Goal: Information Seeking & Learning: Compare options

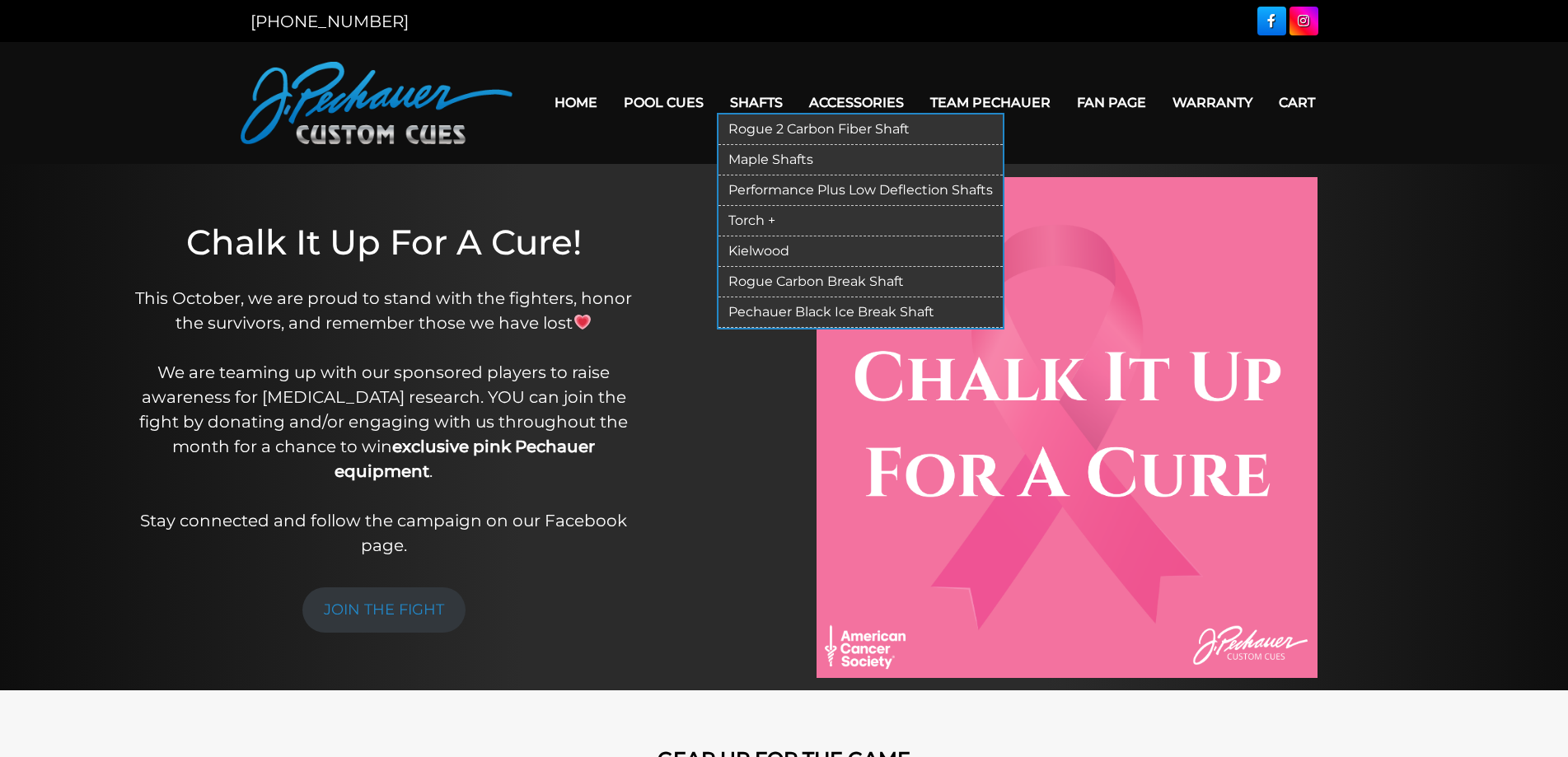
click at [733, 222] on link "Torch +" at bounding box center [860, 222] width 284 height 31
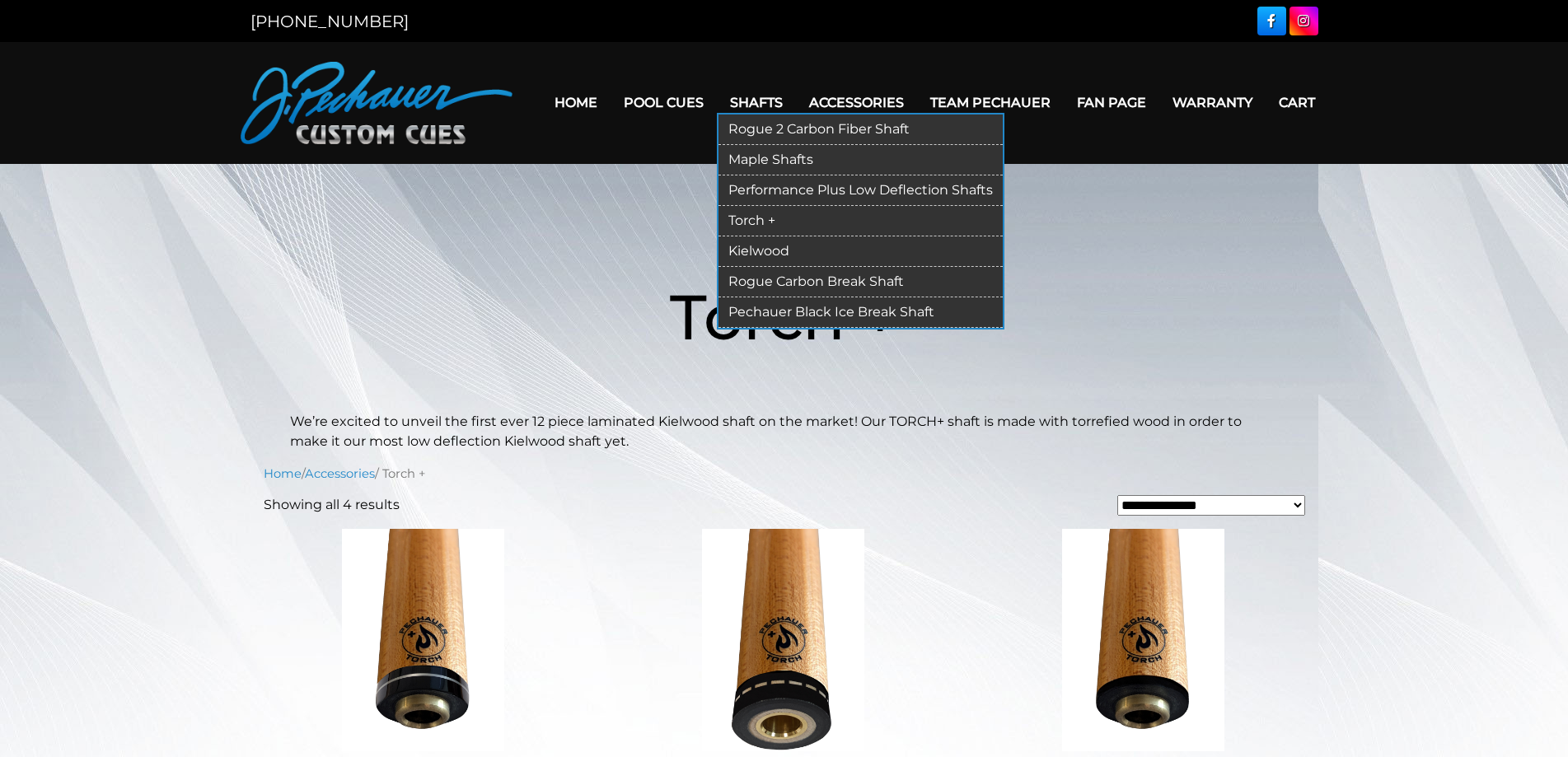
click at [758, 247] on link "Kielwood" at bounding box center [860, 252] width 284 height 31
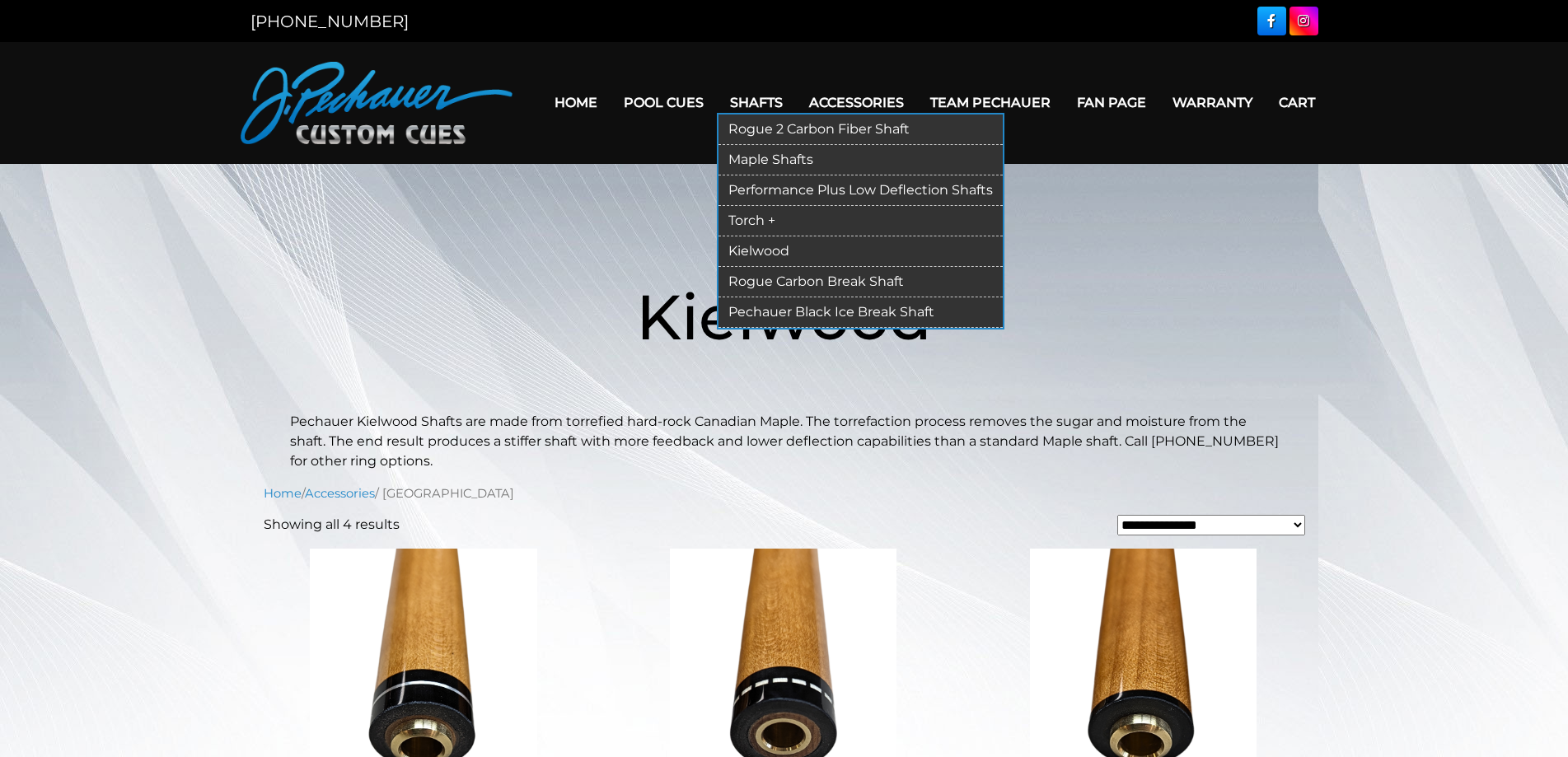
click at [746, 162] on link "Maple Shafts" at bounding box center [860, 161] width 284 height 31
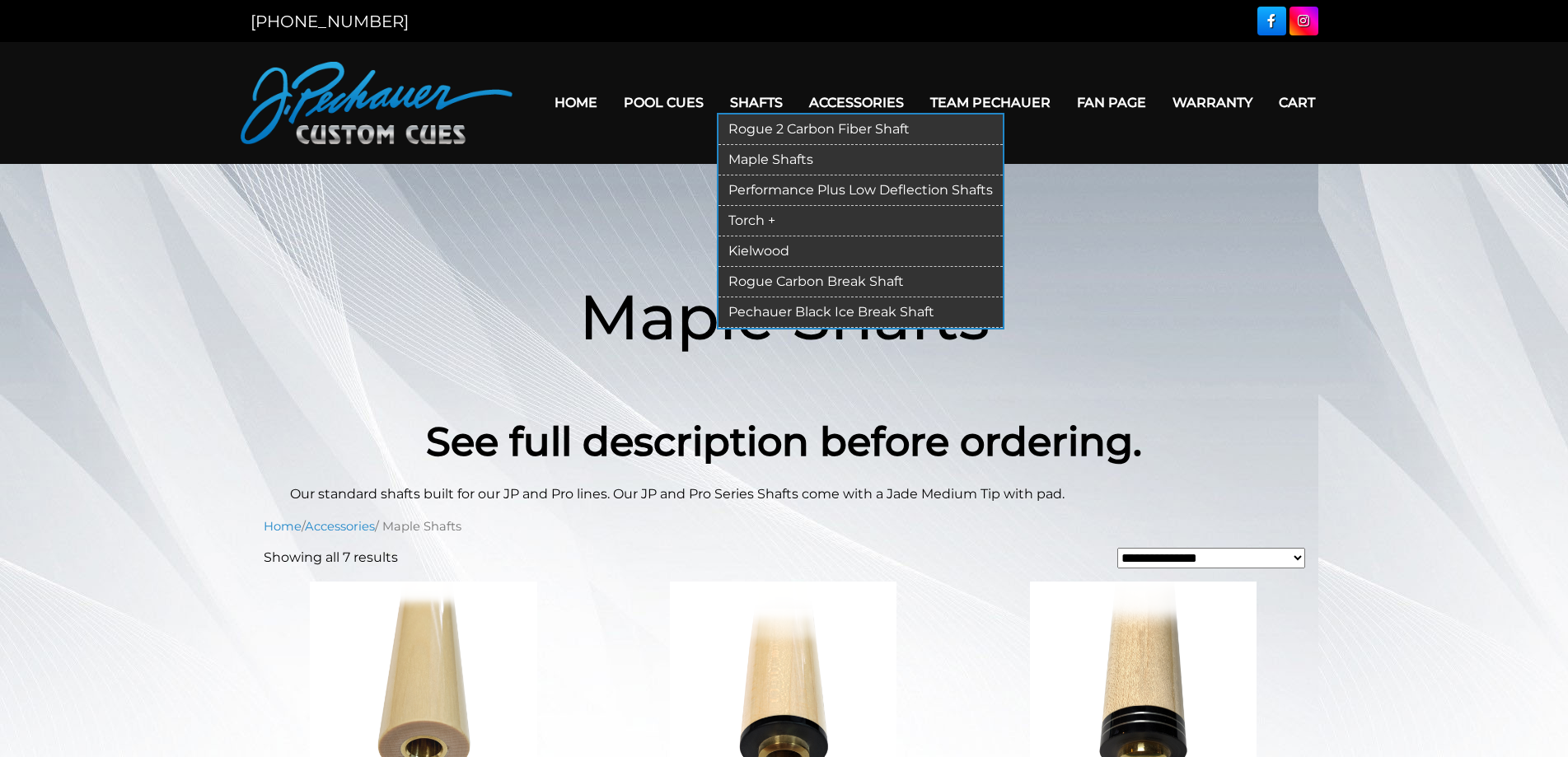
click at [749, 125] on link "Rogue 2 Carbon Fiber Shaft" at bounding box center [860, 130] width 284 height 31
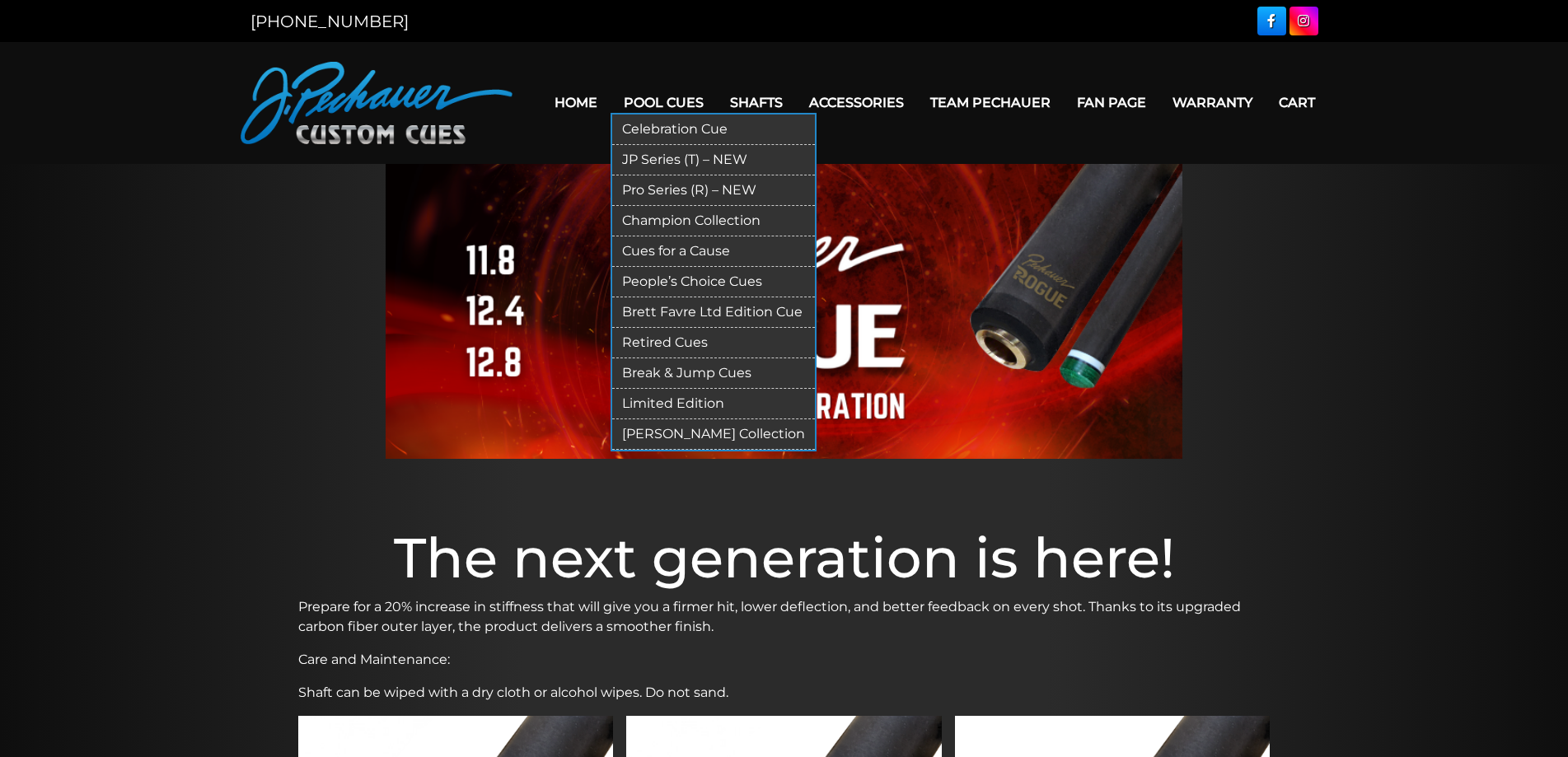
click at [637, 158] on link "JP Series (T) – NEW" at bounding box center [713, 161] width 203 height 31
click at [630, 191] on link "Pro Series (R) – NEW" at bounding box center [713, 191] width 203 height 31
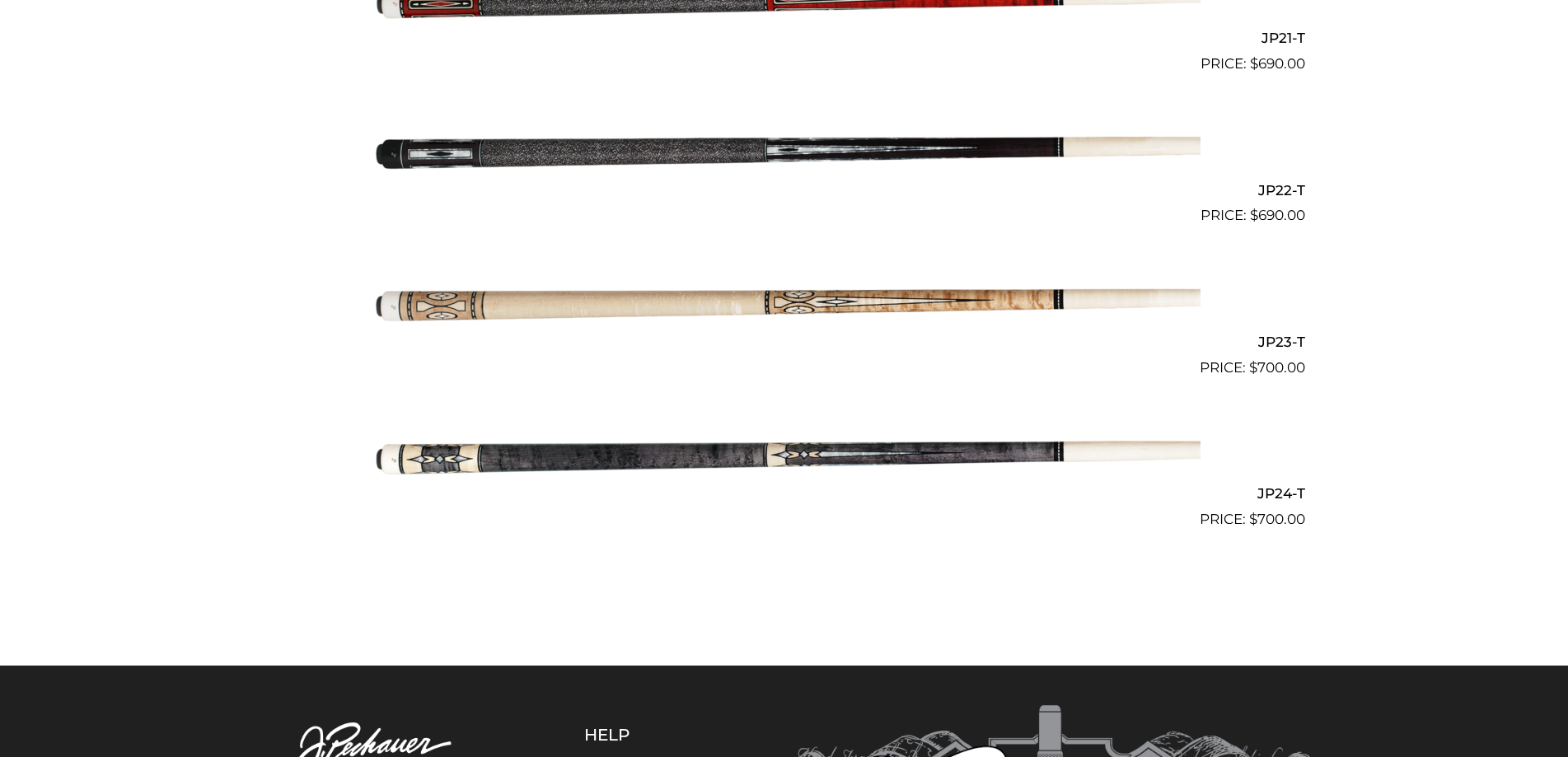
scroll to position [3614, 0]
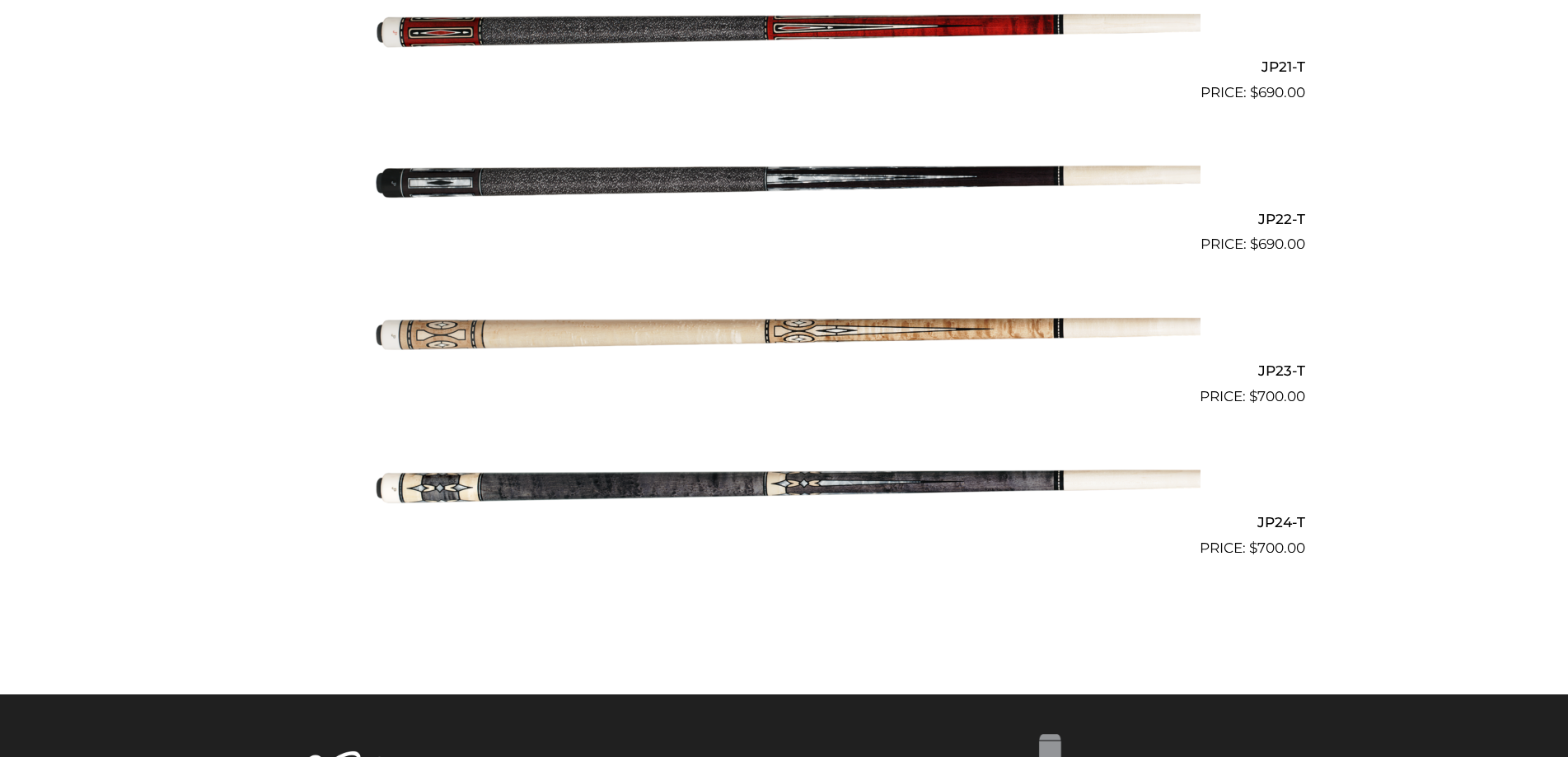
click at [807, 320] on img at bounding box center [784, 331] width 832 height 138
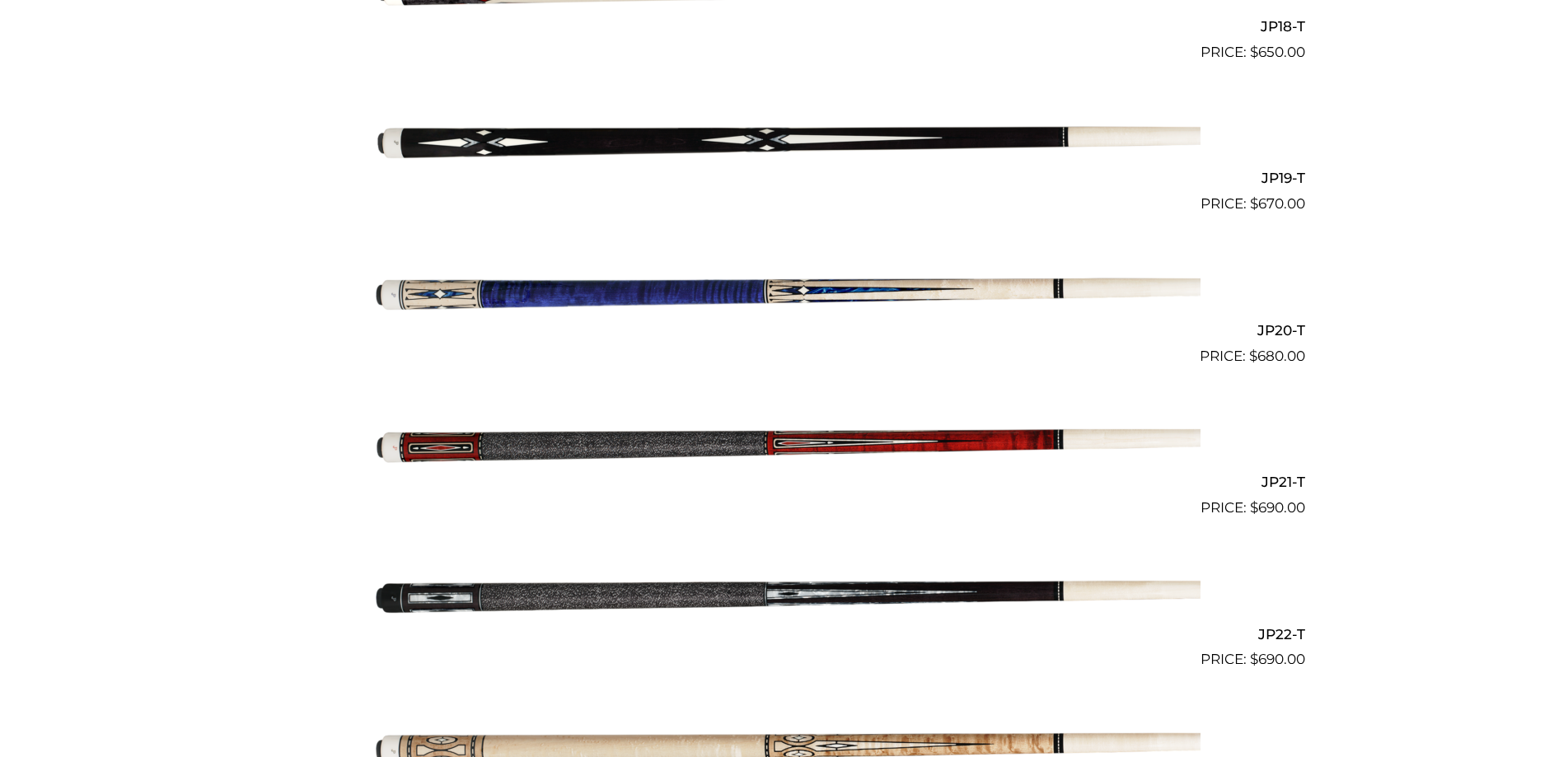
scroll to position [3209, 0]
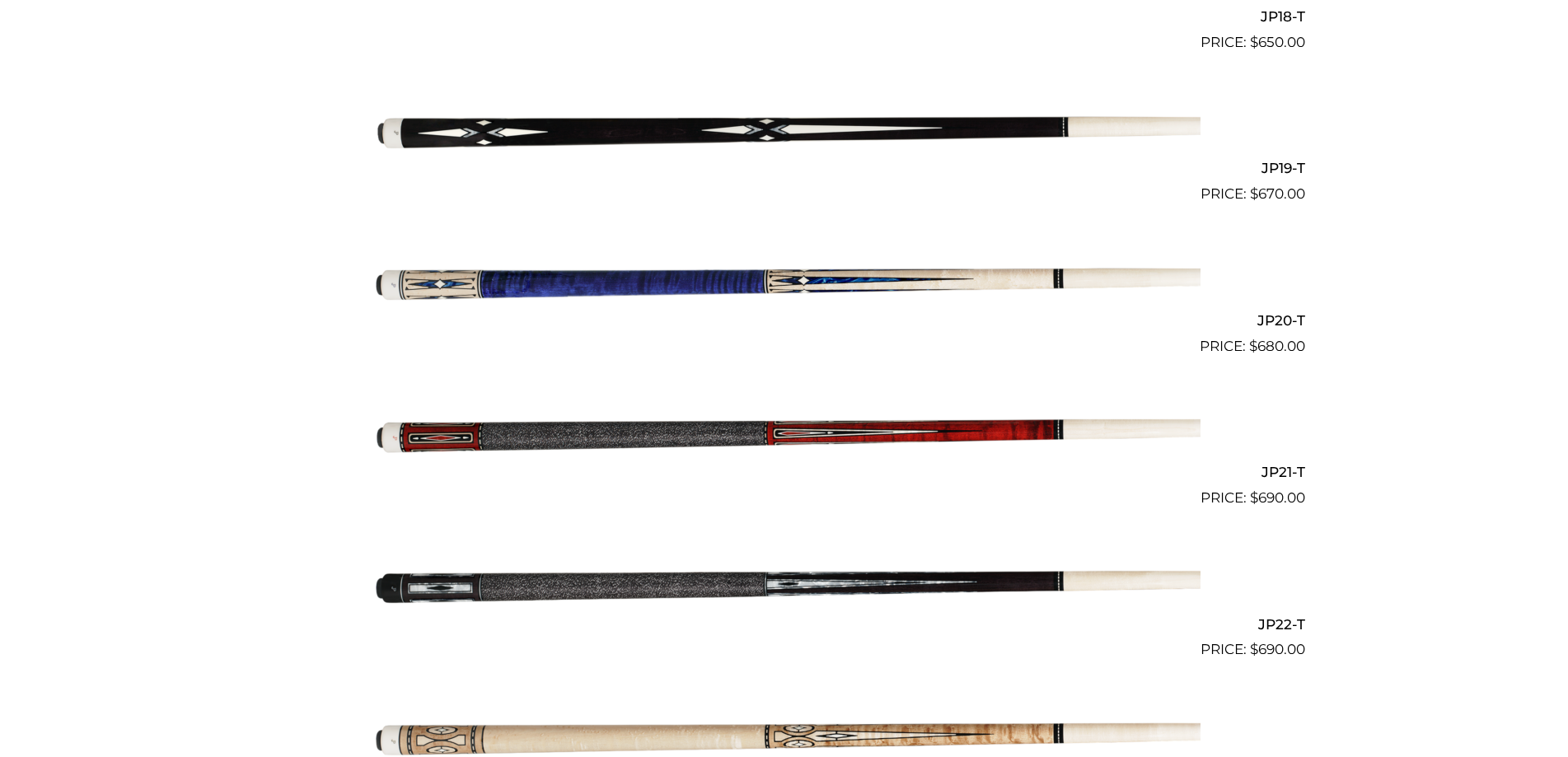
click at [876, 427] on img at bounding box center [784, 433] width 832 height 138
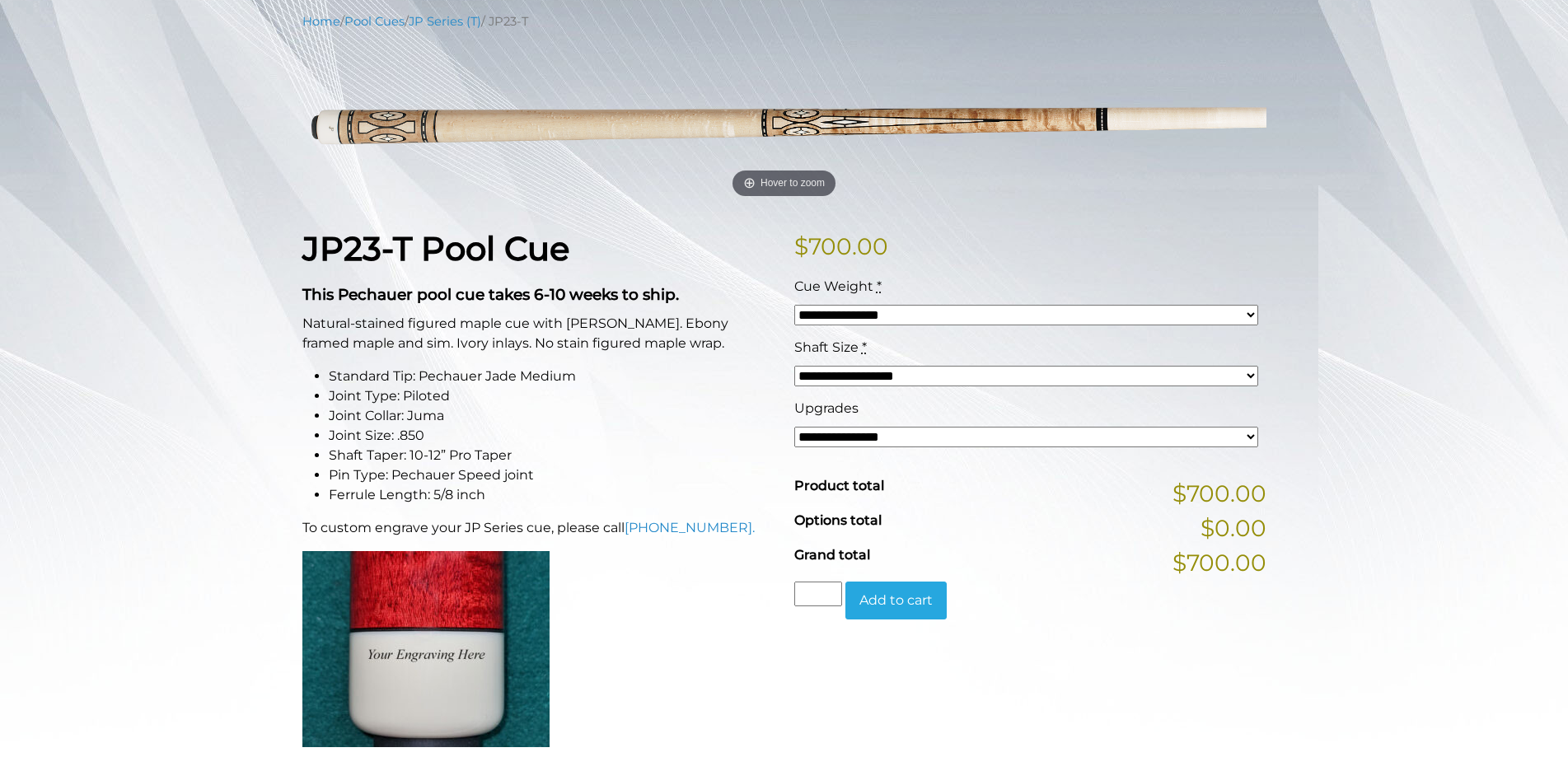
scroll to position [168, 0]
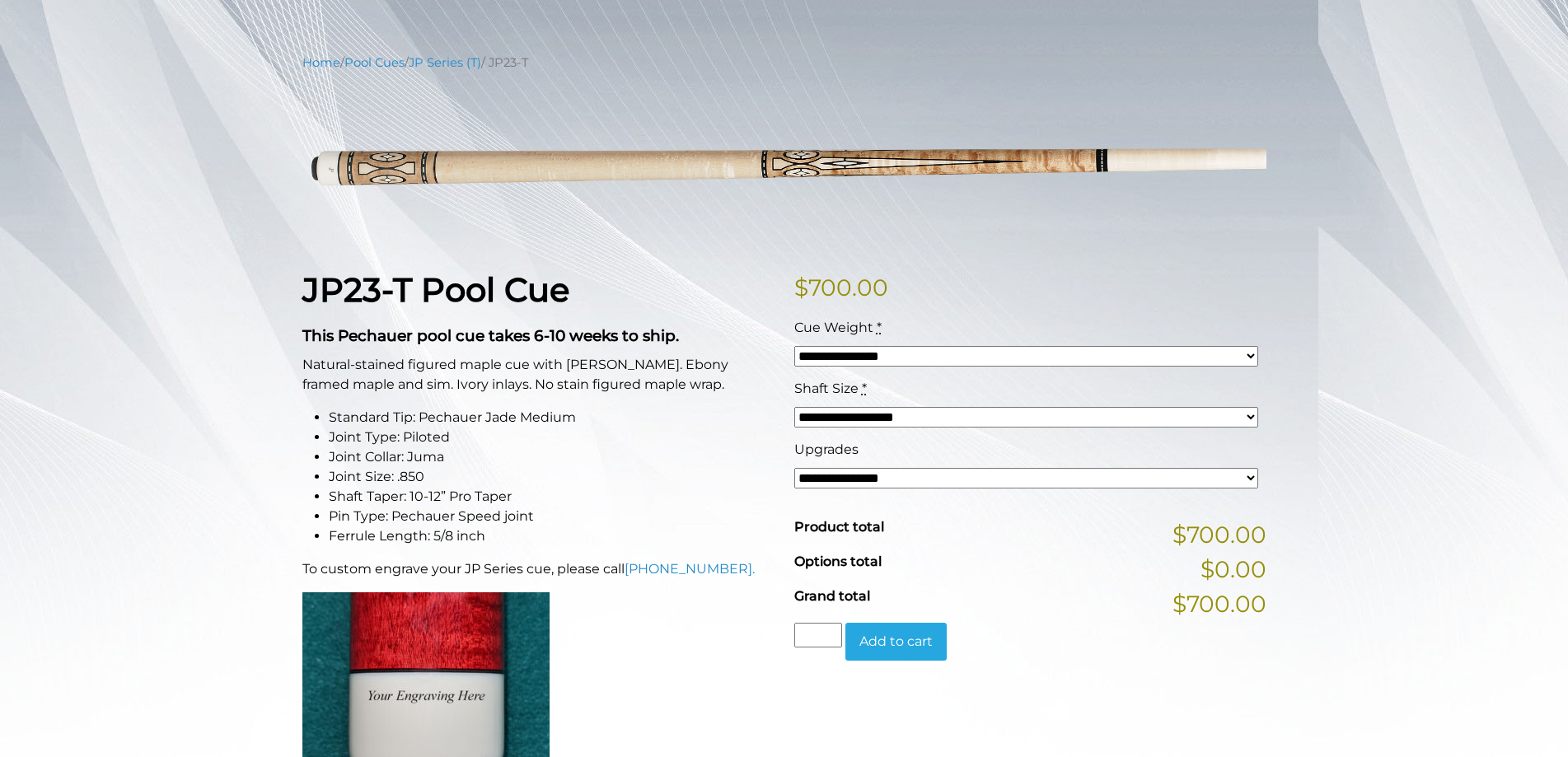
click at [794, 407] on select "**********" at bounding box center [1026, 417] width 464 height 21
click at [1251, 417] on select "**********" at bounding box center [1026, 417] width 464 height 21
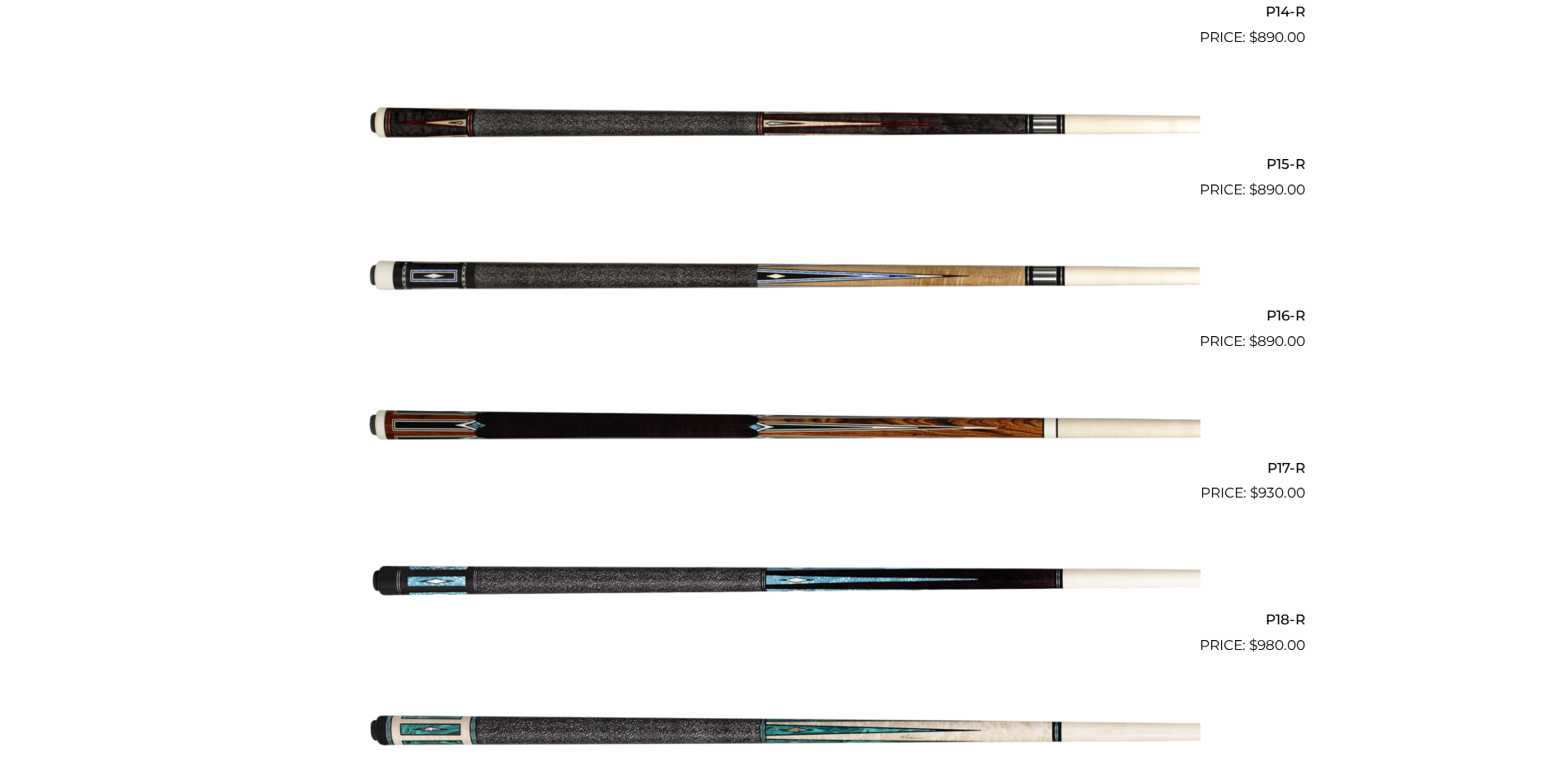
scroll to position [2690, 0]
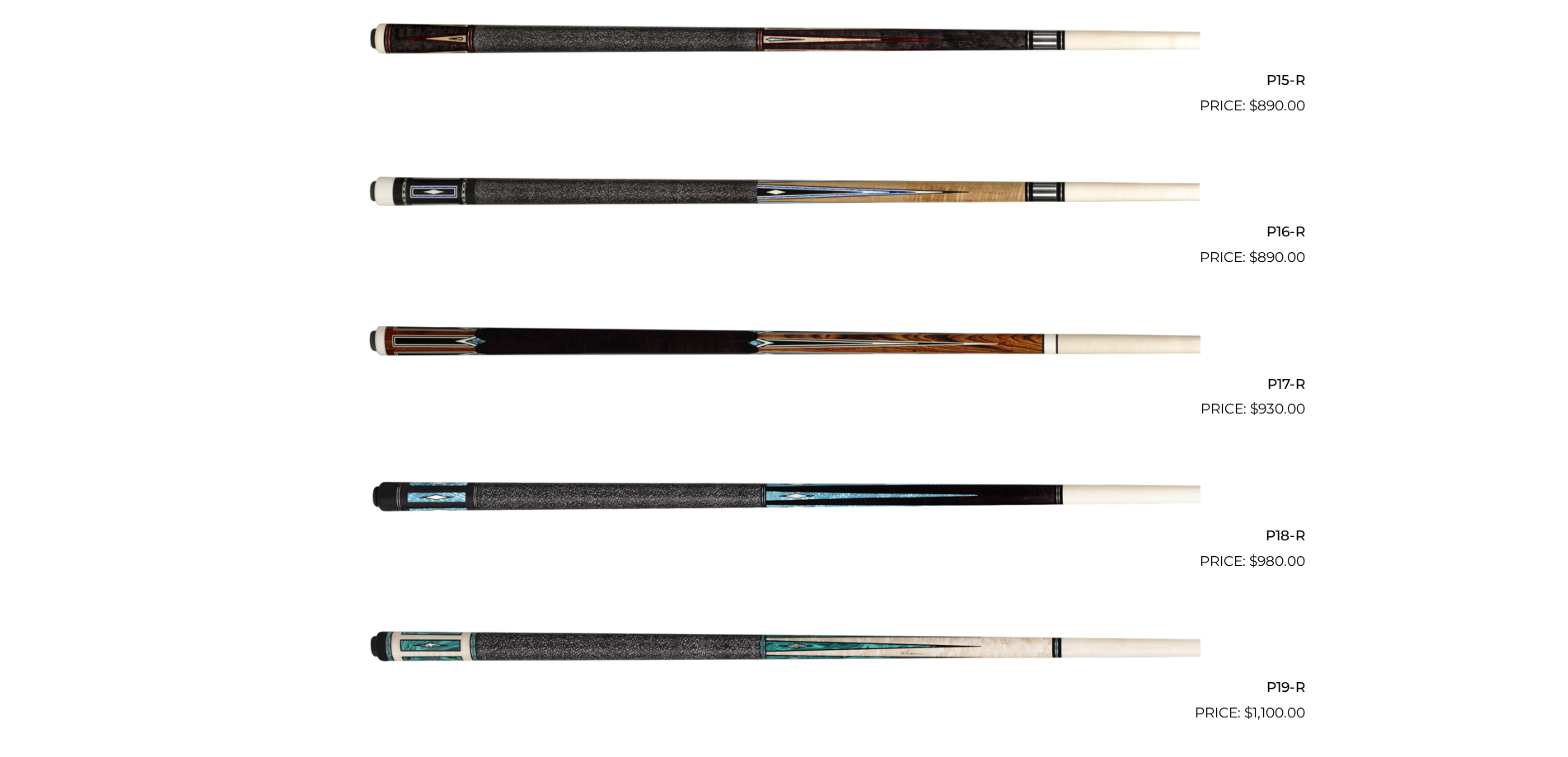
click at [805, 483] on img at bounding box center [784, 496] width 832 height 138
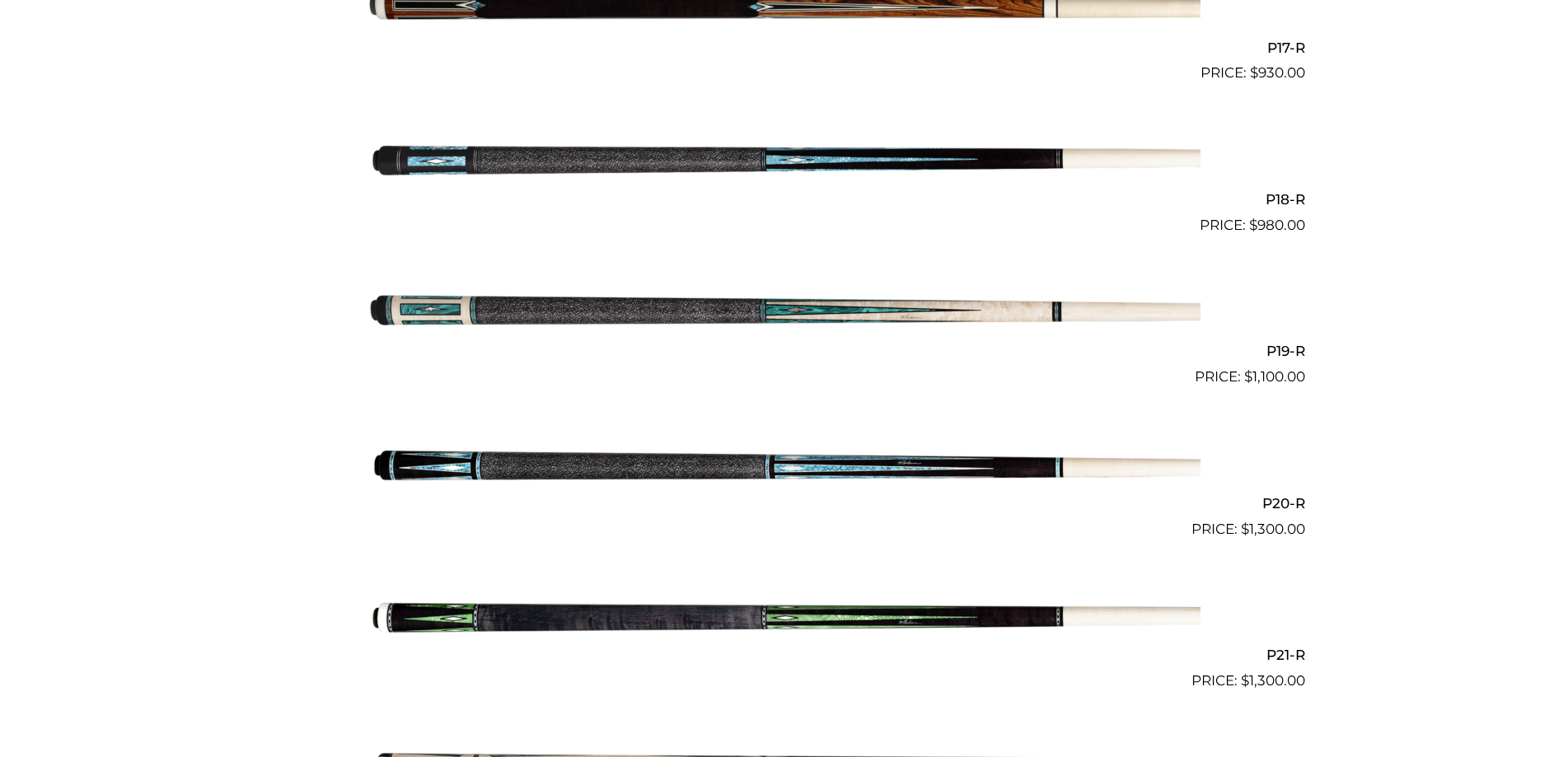
scroll to position [3110, 0]
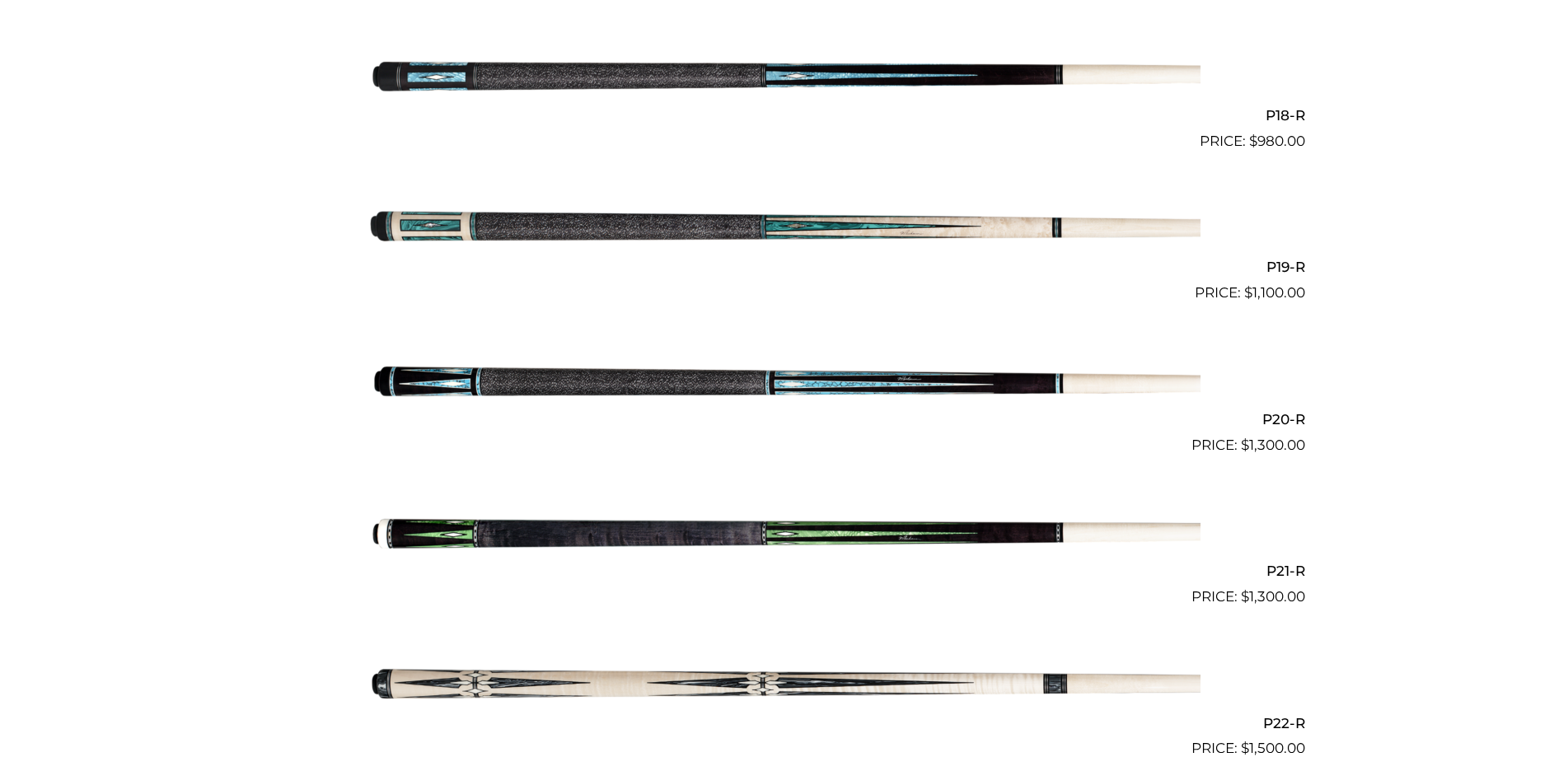
click at [692, 534] on img at bounding box center [784, 533] width 832 height 138
click at [561, 383] on img at bounding box center [784, 380] width 832 height 138
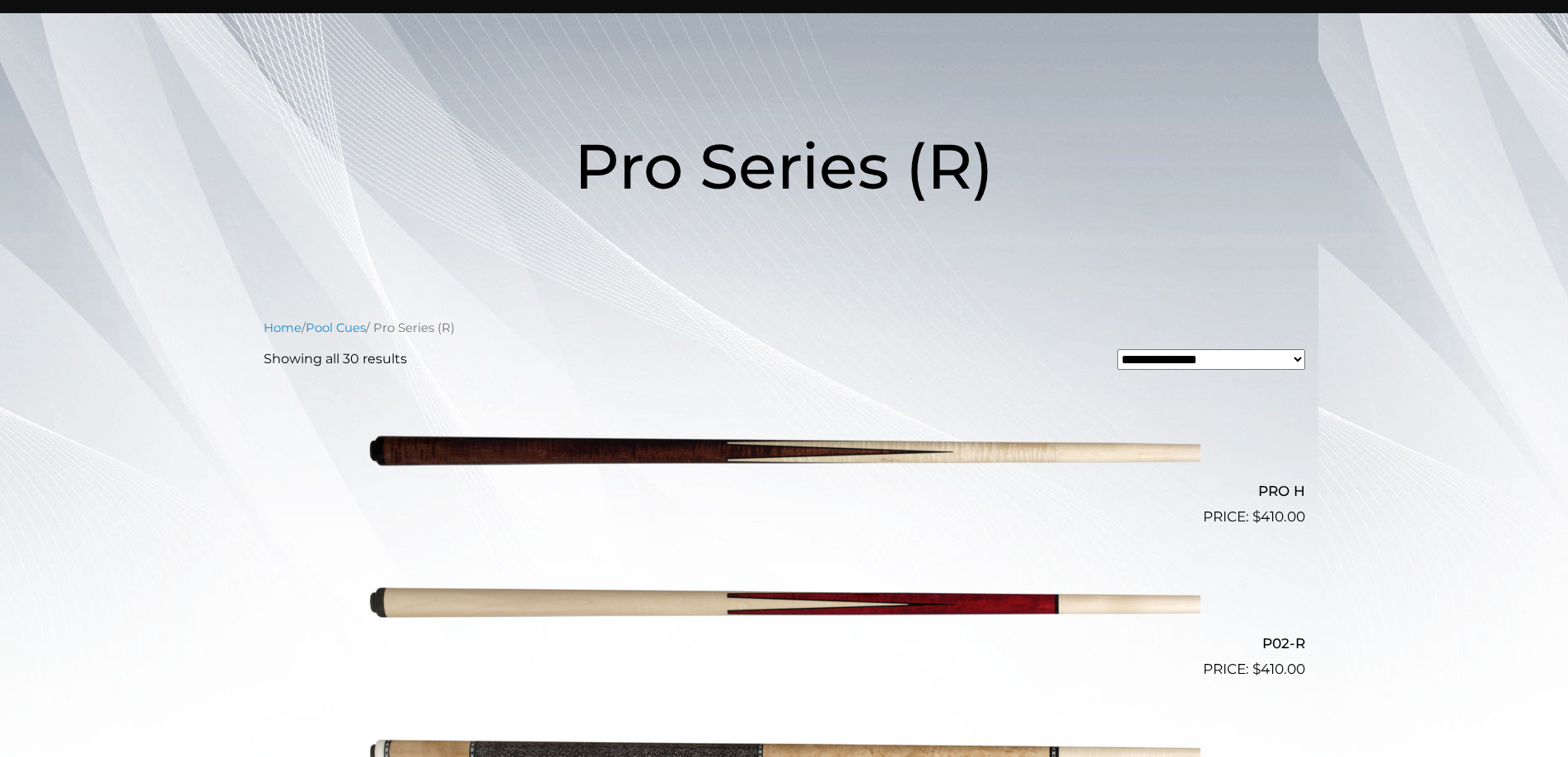
scroll to position [75, 0]
